Goal: Find specific page/section

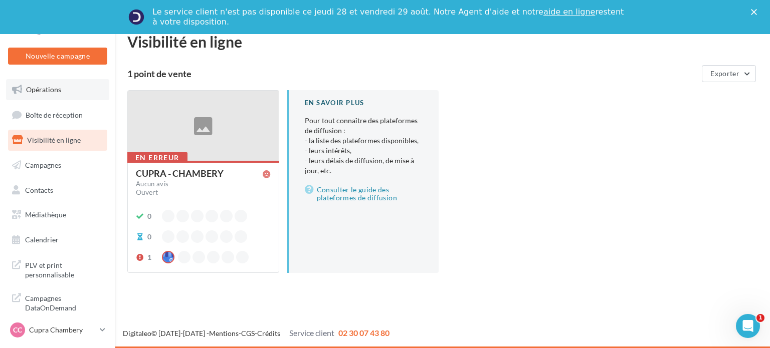
click at [80, 86] on link "Opérations" at bounding box center [57, 89] width 103 height 21
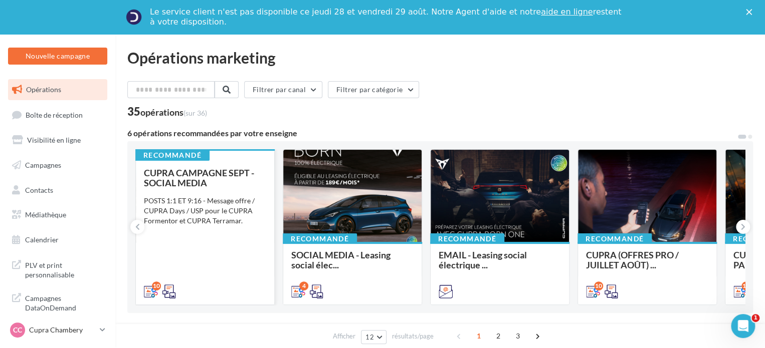
click at [250, 180] on div "CUPRA CAMPAGNE SEPT - SOCIAL MEDIA" at bounding box center [205, 178] width 122 height 20
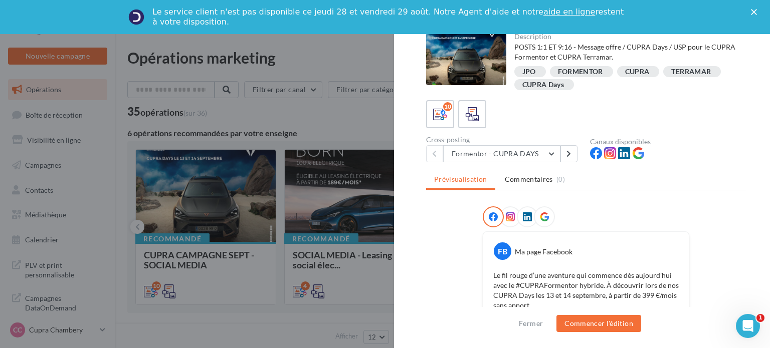
click at [448, 63] on div at bounding box center [466, 59] width 80 height 52
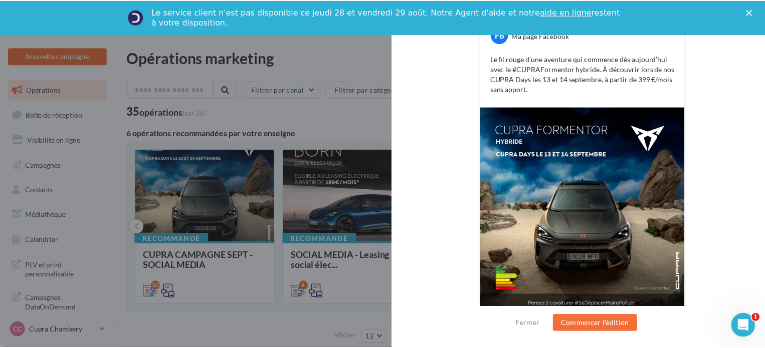
scroll to position [225, 0]
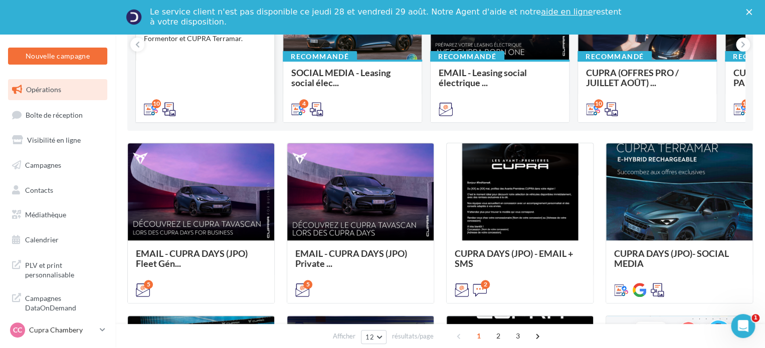
scroll to position [201, 0]
